Goal: Task Accomplishment & Management: Manage account settings

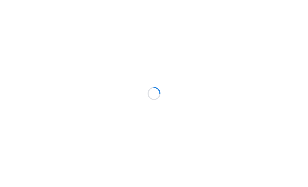
scroll to position [0, 0]
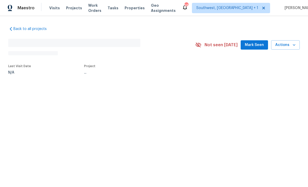
click at [68, 9] on span "Projects" at bounding box center [74, 8] width 16 height 5
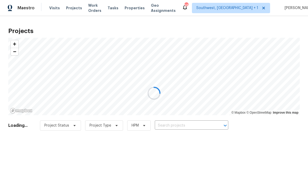
click at [69, 7] on div at bounding box center [154, 93] width 308 height 187
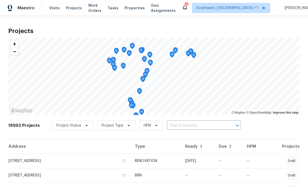
scroll to position [0, 0]
click at [187, 125] on input "text" at bounding box center [196, 126] width 59 height 8
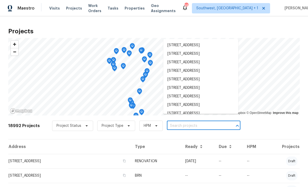
scroll to position [0, 0]
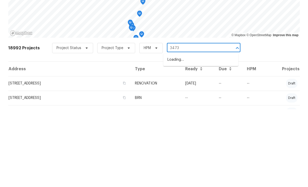
type input "3473"
click at [212, 142] on li "[STREET_ADDRESS]" at bounding box center [200, 146] width 75 height 9
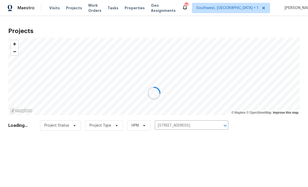
scroll to position [0, 0]
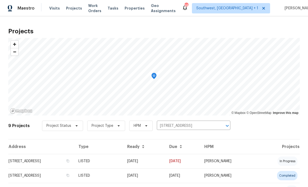
click at [123, 160] on td "LISTED" at bounding box center [98, 161] width 49 height 14
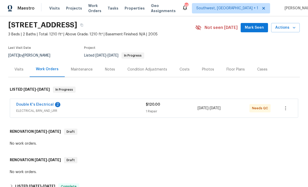
scroll to position [21, 0]
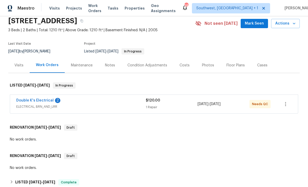
click at [45, 99] on link "Double K's Electrical" at bounding box center [34, 101] width 37 height 4
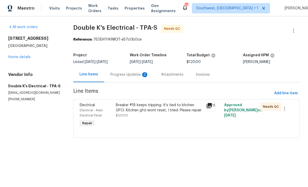
click at [116, 77] on div "Progress Updates 2" at bounding box center [129, 74] width 51 height 15
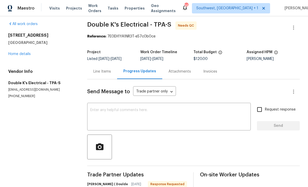
scroll to position [3, 0]
click at [100, 71] on div "Line Items" at bounding box center [102, 71] width 18 height 5
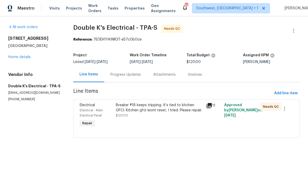
click at [165, 124] on div "Breaker #18 keeps tripping. It’s tied to kitchen GFCI. Kitchen gfci wont reset,…" at bounding box center [159, 115] width 90 height 29
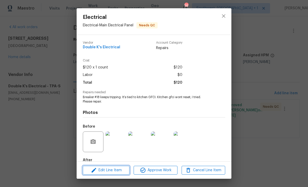
click at [119, 172] on span "Edit Line Item" at bounding box center [106, 170] width 44 height 6
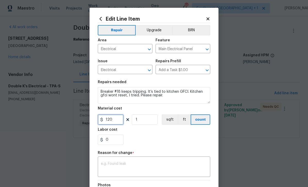
click at [121, 119] on input "120" at bounding box center [111, 119] width 26 height 10
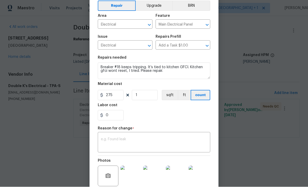
scroll to position [36, 0]
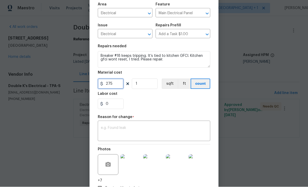
type input "275"
click at [177, 137] on textarea at bounding box center [154, 131] width 106 height 11
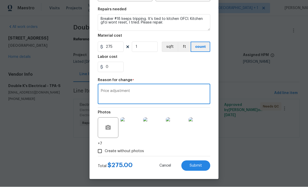
scroll to position [74, 0]
type textarea "Price adjustment"
click at [200, 167] on span "Submit" at bounding box center [196, 166] width 12 height 4
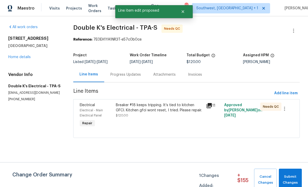
scroll to position [0, 0]
click at [298, 175] on span "Submit Changes" at bounding box center [291, 180] width 18 height 12
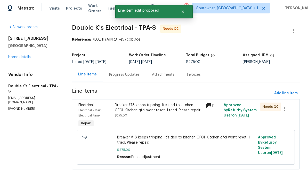
click at [27, 59] on link "Home details" at bounding box center [19, 57] width 22 height 4
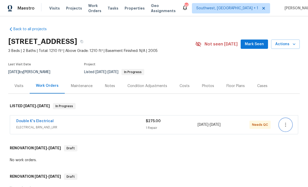
click at [291, 122] on button "button" at bounding box center [285, 124] width 12 height 12
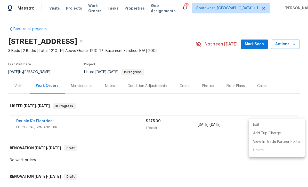
click at [227, 162] on div at bounding box center [154, 93] width 308 height 187
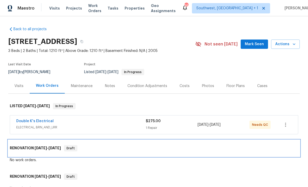
click at [224, 149] on div "RENOVATION [DATE] - [DATE] Draft" at bounding box center [154, 148] width 288 height 6
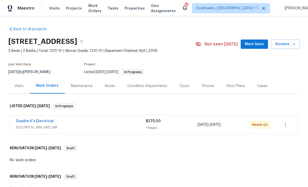
click at [164, 126] on div "1 Repair" at bounding box center [172, 127] width 52 height 5
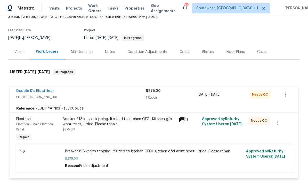
scroll to position [34, 0]
click at [159, 129] on div "Breaker #18 keeps tripping. It’s tied to kitchen GFCI. Kitchen gfci wont reset,…" at bounding box center [119, 123] width 113 height 15
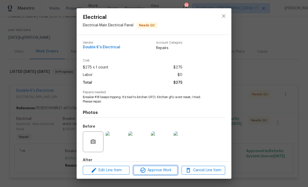
click at [165, 171] on span "Approve Work" at bounding box center [155, 170] width 41 height 6
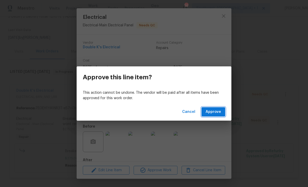
click at [221, 111] on span "Approve" at bounding box center [213, 112] width 15 height 6
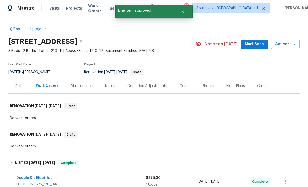
scroll to position [0, 0]
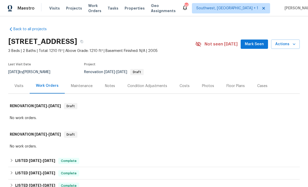
click at [92, 8] on span "Work Orders" at bounding box center [94, 8] width 13 height 10
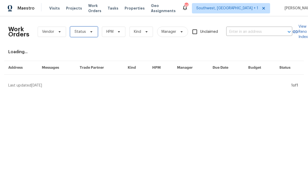
click at [78, 31] on span "Status" at bounding box center [80, 31] width 11 height 5
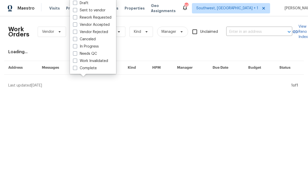
click at [75, 52] on span at bounding box center [75, 53] width 4 height 4
click at [75, 52] on input "Needs QC" at bounding box center [74, 52] width 3 height 3
checkbox input "true"
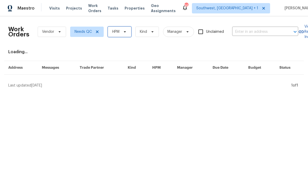
click at [130, 32] on span "HPM" at bounding box center [119, 32] width 23 height 10
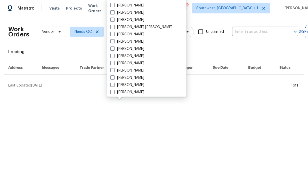
scroll to position [34, 0]
click at [112, 68] on span at bounding box center [112, 70] width 4 height 4
click at [112, 68] on input "[PERSON_NAME]" at bounding box center [111, 69] width 3 height 3
checkbox input "true"
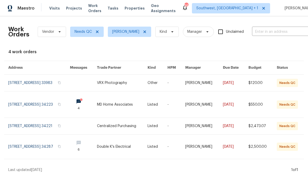
click at [131, 105] on link at bounding box center [122, 104] width 51 height 26
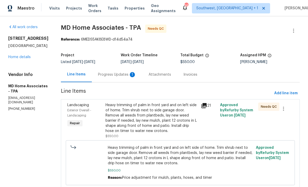
click at [112, 78] on div "Progress Updates 1" at bounding box center [117, 74] width 51 height 15
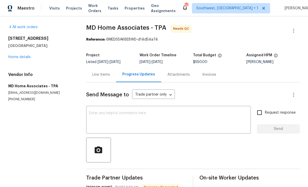
click at [17, 58] on link "Home details" at bounding box center [19, 57] width 22 height 4
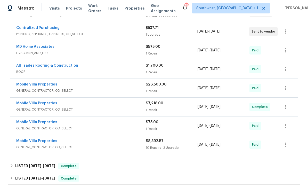
scroll to position [134, 0]
